Goal: Find specific page/section: Find specific page/section

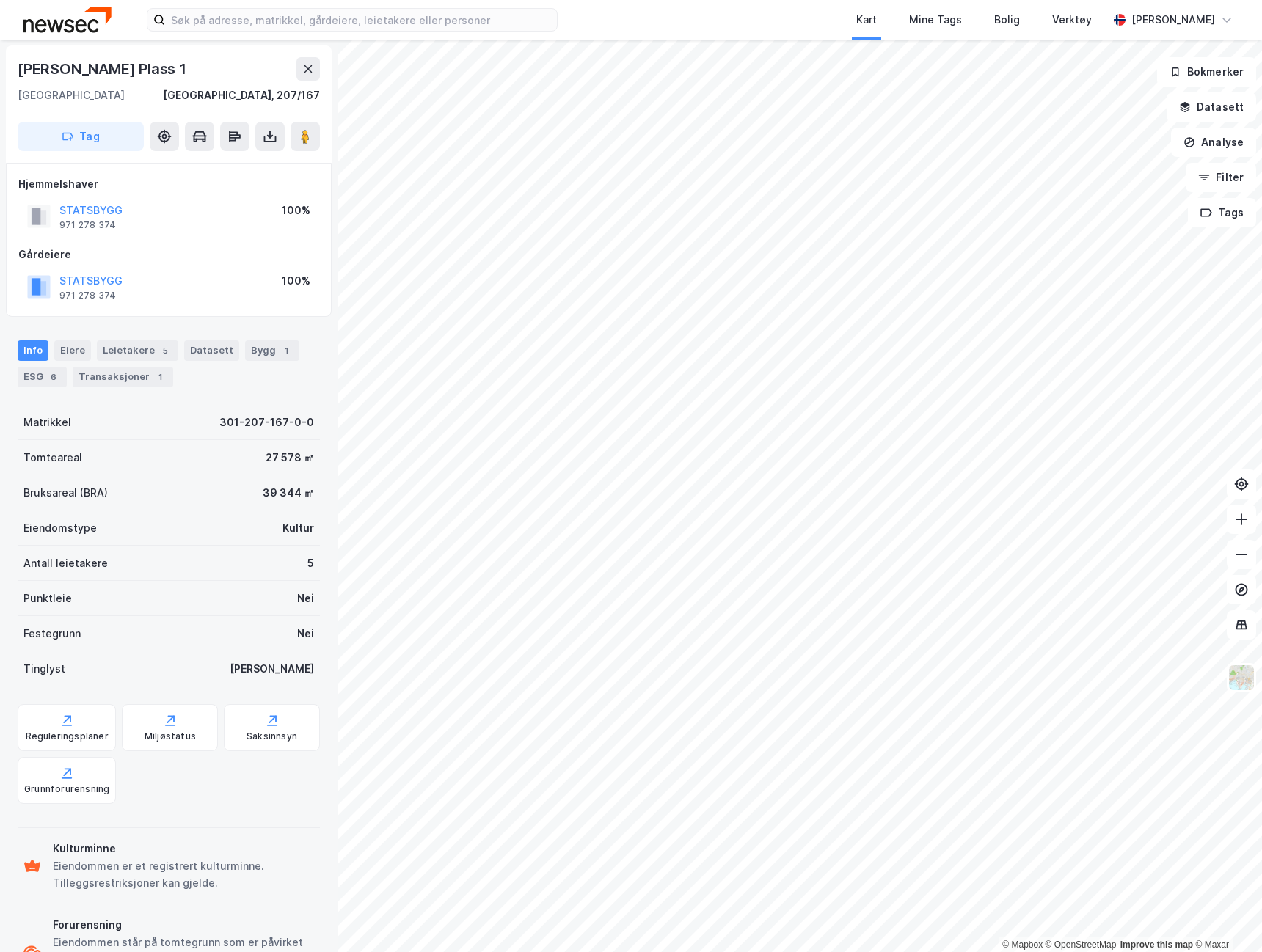
click at [286, 96] on div "[GEOGRAPHIC_DATA], 207/167" at bounding box center [241, 96] width 157 height 18
click at [614, 251] on div "© Mapbox © OpenStreetMap Improve this map © Maxar [PERSON_NAME] [STREET_ADDRESS…" at bounding box center [631, 496] width 1262 height 913
click at [294, 133] on button at bounding box center [305, 137] width 30 height 30
click at [313, 142] on button at bounding box center [305, 137] width 30 height 30
click at [314, 142] on button at bounding box center [305, 137] width 30 height 30
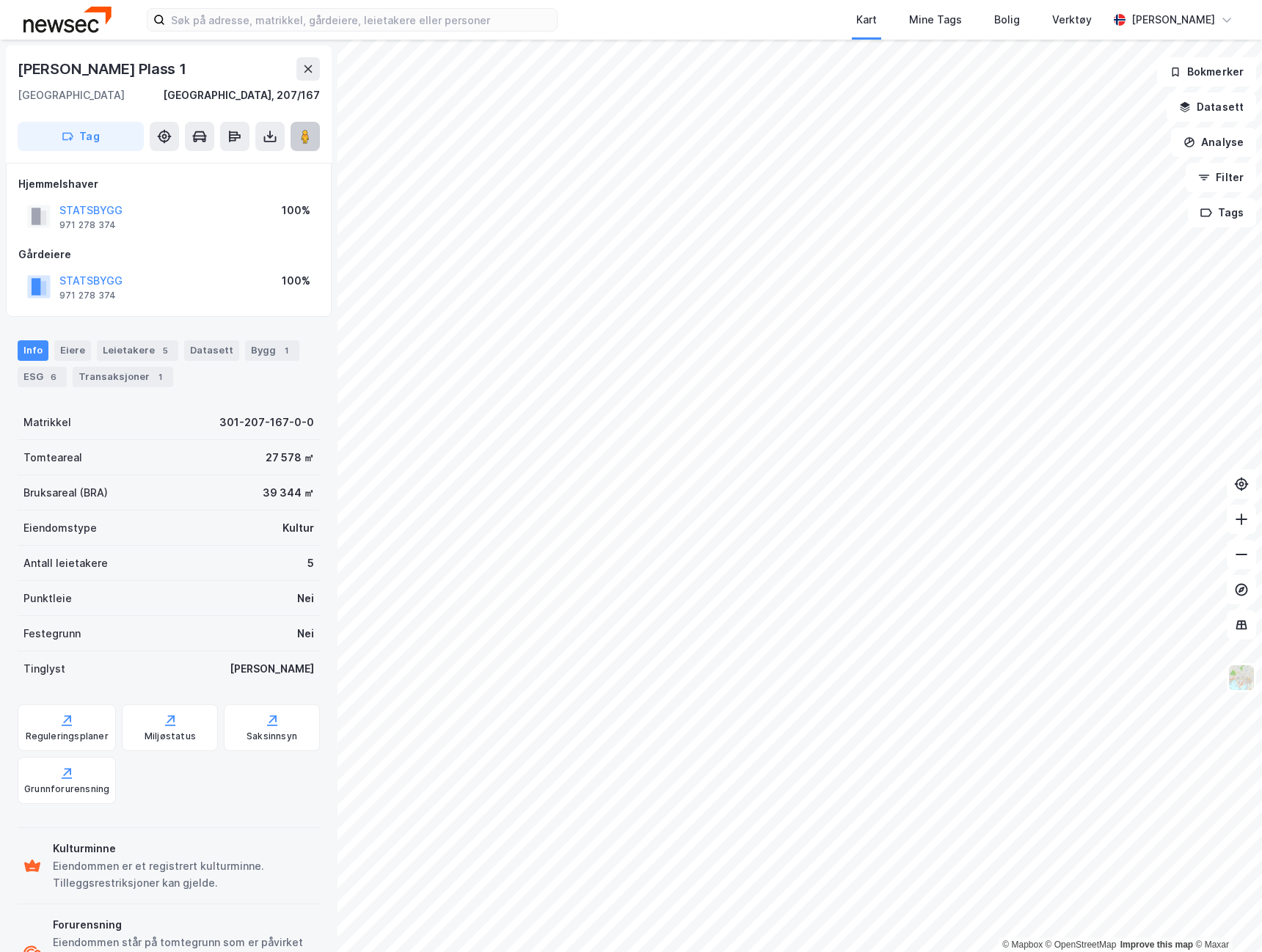
click at [315, 138] on button at bounding box center [305, 137] width 30 height 30
click at [316, 138] on button at bounding box center [305, 137] width 30 height 30
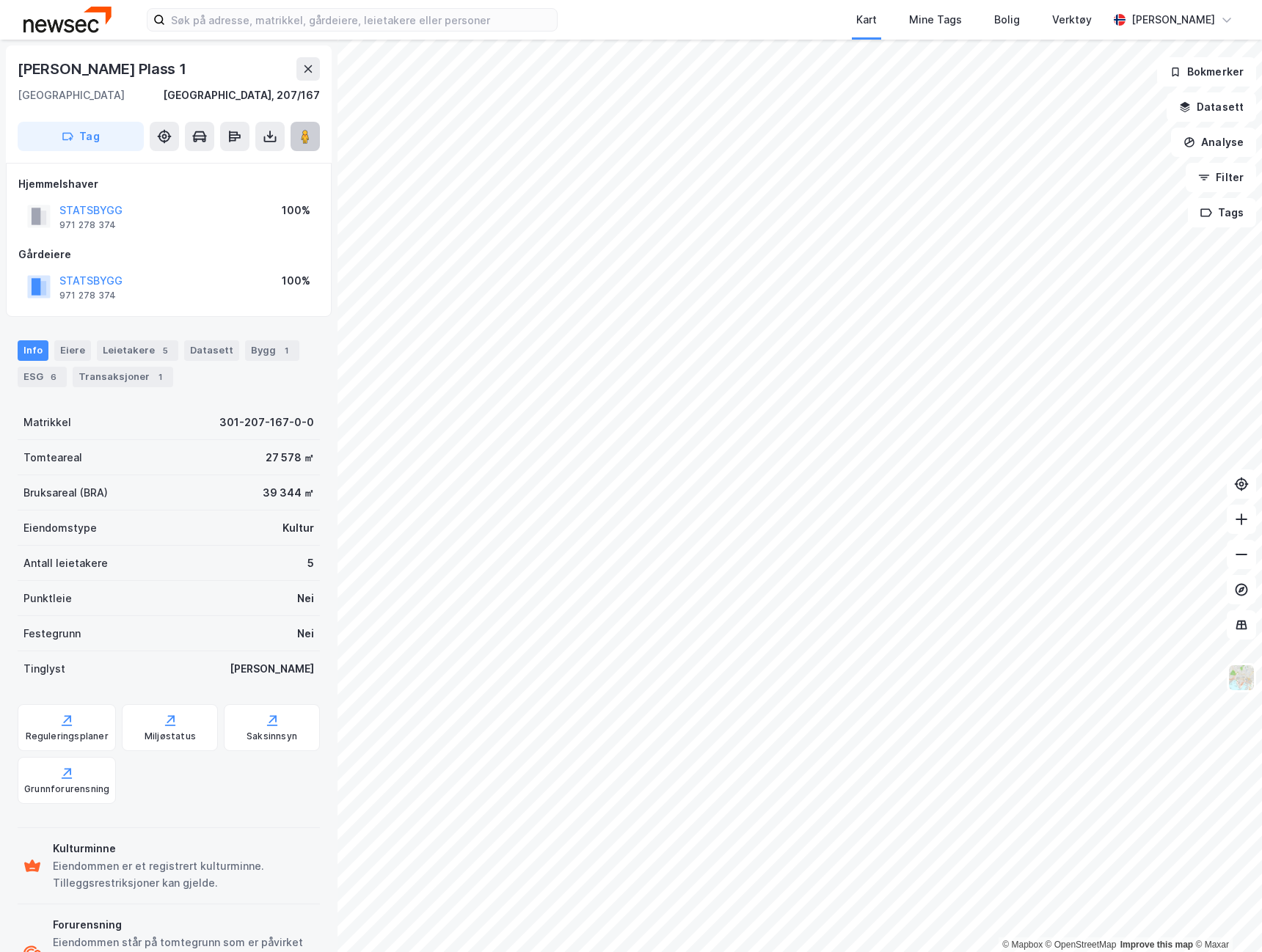
click at [316, 138] on button at bounding box center [305, 137] width 30 height 30
click at [316, 139] on button at bounding box center [305, 137] width 30 height 30
click at [301, 148] on button at bounding box center [305, 137] width 30 height 30
click at [307, 153] on div "[PERSON_NAME] [STREET_ADDRESS]" at bounding box center [169, 104] width 326 height 117
click at [310, 149] on div "[PERSON_NAME] [STREET_ADDRESS]" at bounding box center [169, 104] width 326 height 117
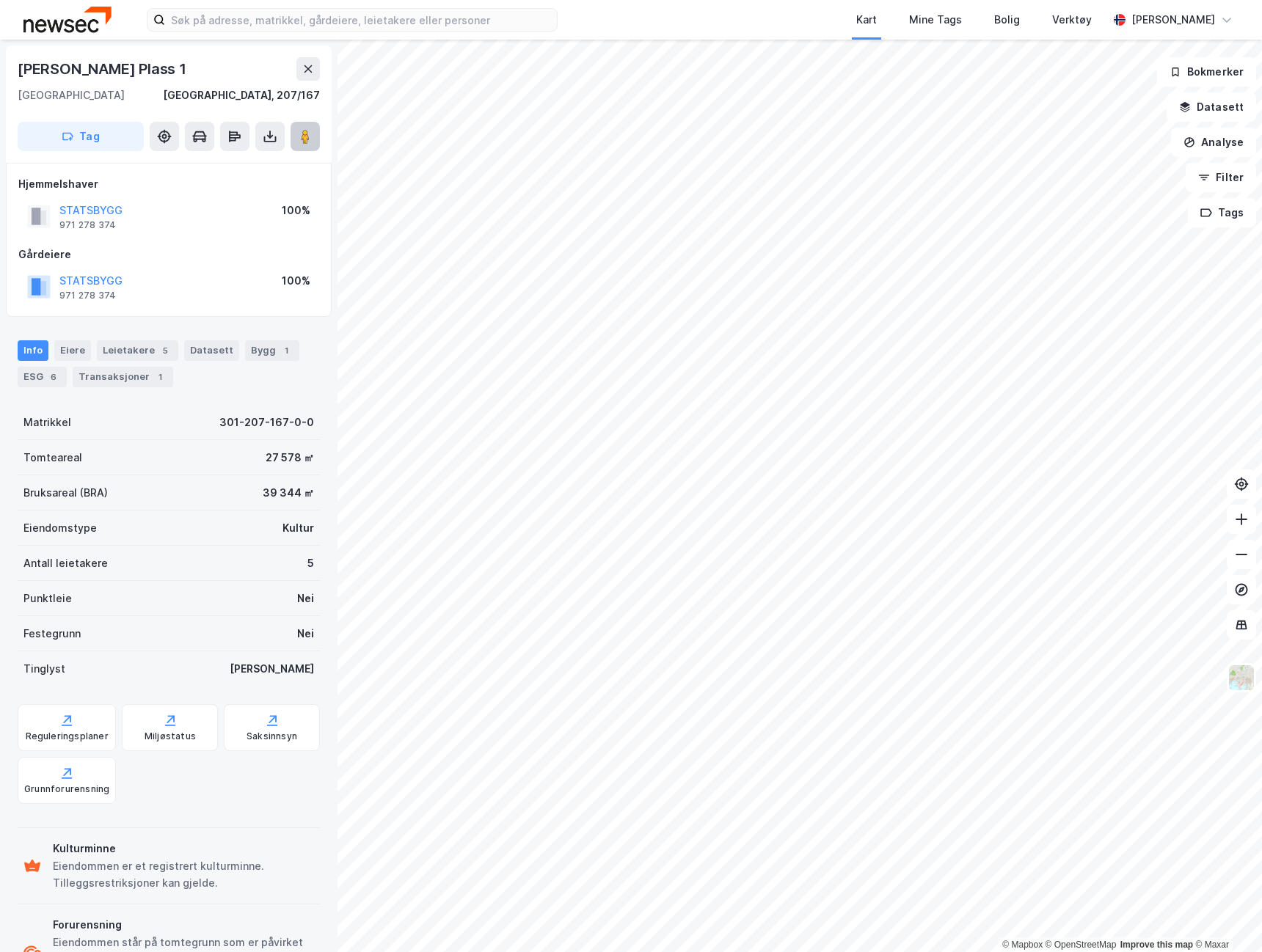
click at [304, 143] on button at bounding box center [305, 137] width 30 height 30
click at [304, 142] on button at bounding box center [305, 137] width 30 height 30
click at [301, 142] on image at bounding box center [305, 137] width 9 height 15
click at [297, 139] on button at bounding box center [305, 137] width 30 height 30
drag, startPoint x: 303, startPoint y: 145, endPoint x: 292, endPoint y: 140, distance: 12.1
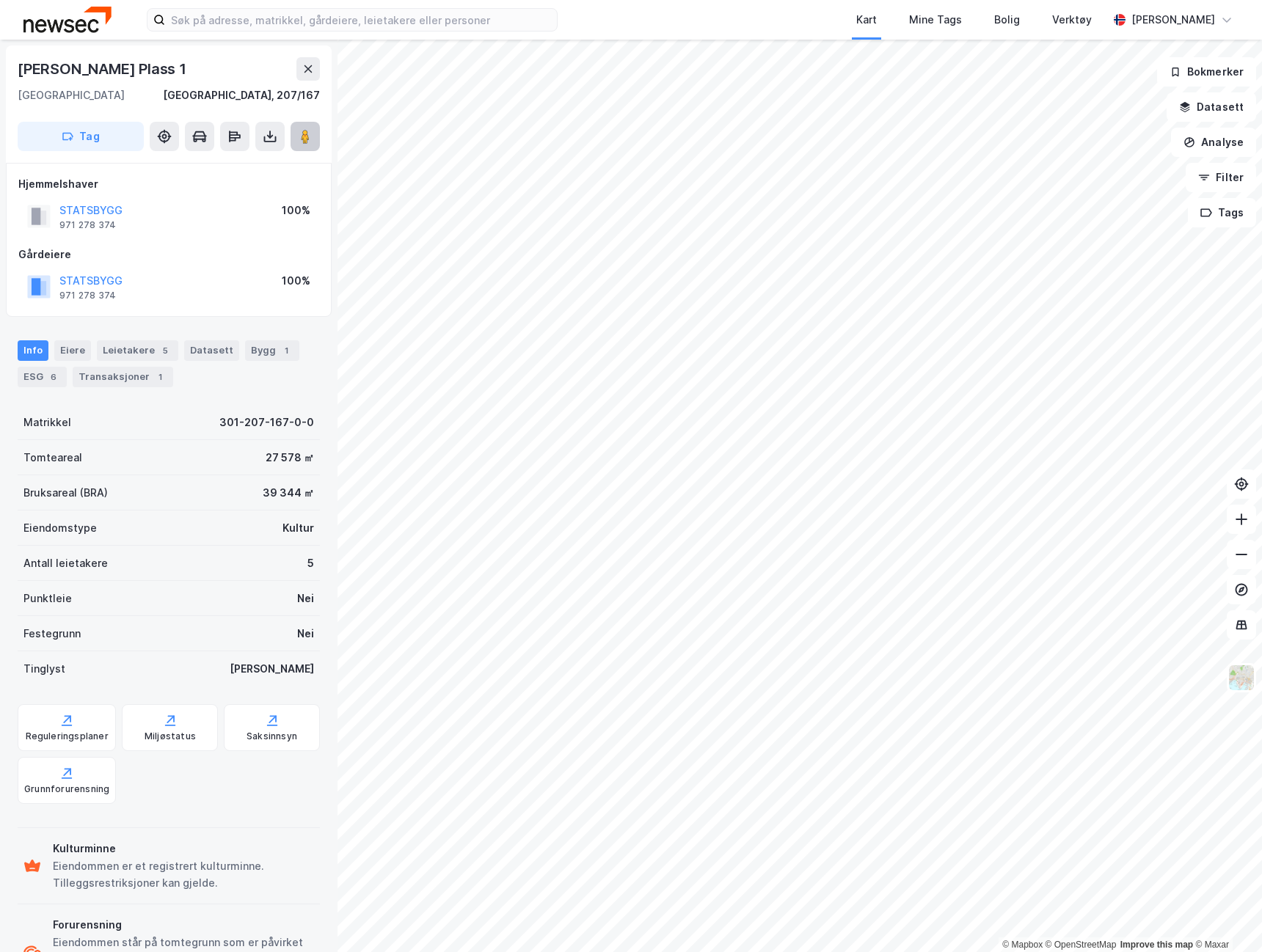
click at [295, 142] on button at bounding box center [305, 137] width 30 height 30
click at [298, 145] on button at bounding box center [305, 137] width 30 height 30
click at [298, 145] on button at bounding box center [305, 137] width 30 height 30
click at [298, 141] on icon at bounding box center [305, 137] width 15 height 15
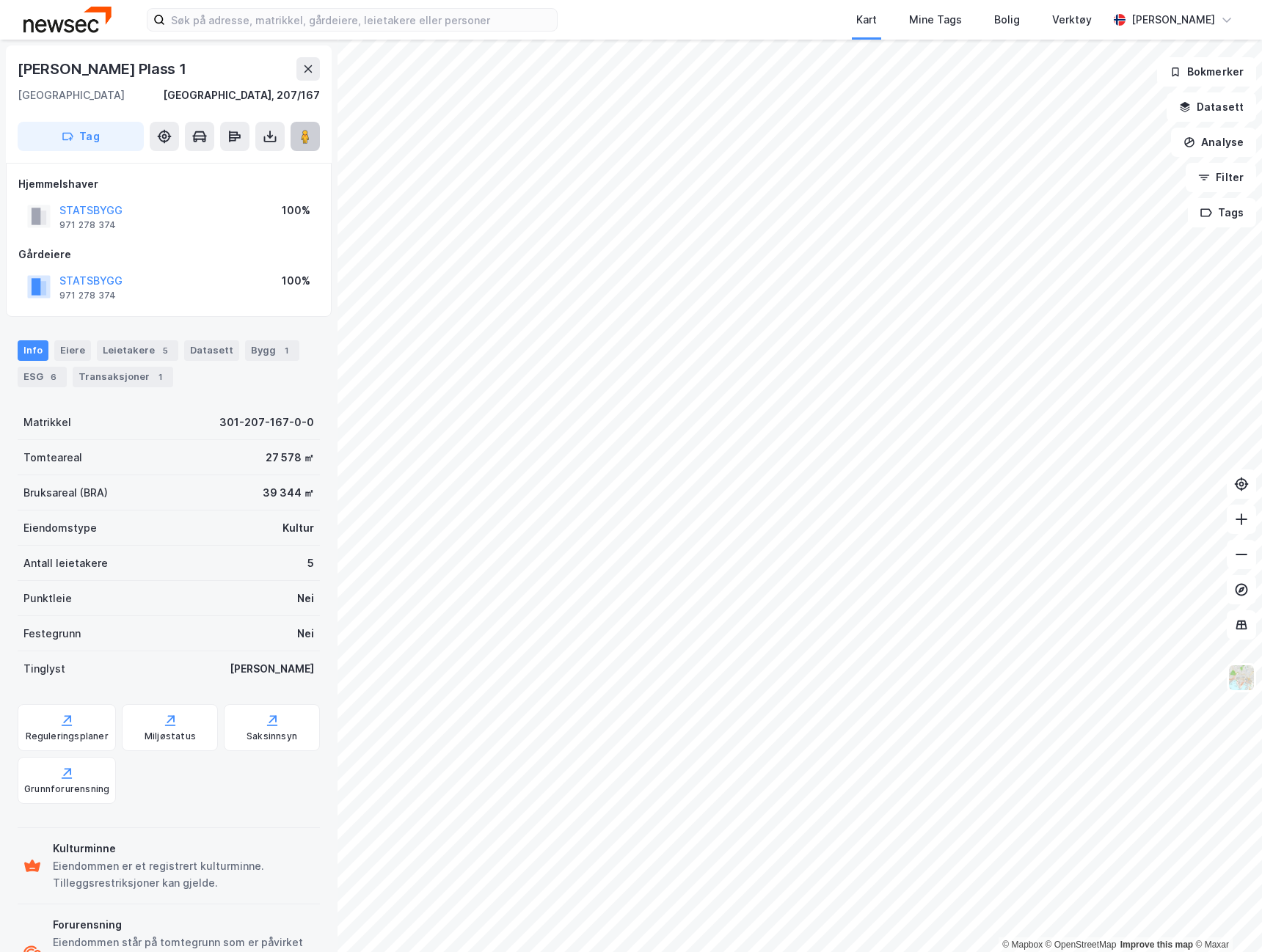
click at [298, 141] on icon at bounding box center [305, 137] width 15 height 15
